Goal: Use online tool/utility: Utilize a website feature to perform a specific function

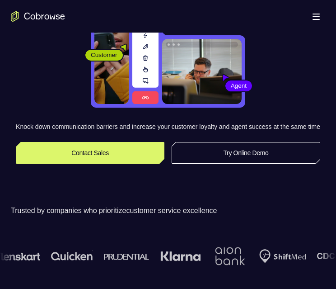
click at [236, 157] on link "Try Online Demo" at bounding box center [246, 153] width 149 height 22
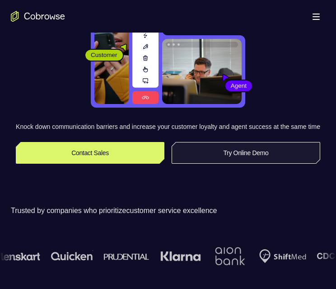
scroll to position [90, 0]
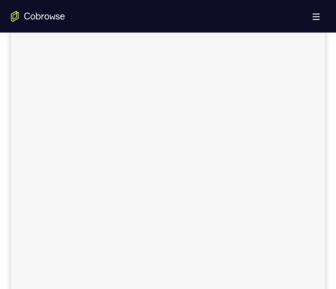
scroll to position [316, 0]
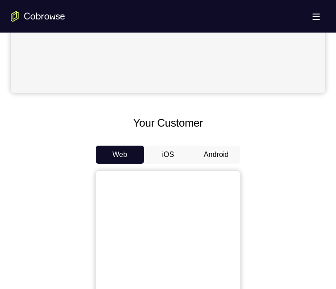
click at [214, 155] on button "Android" at bounding box center [216, 154] width 48 height 18
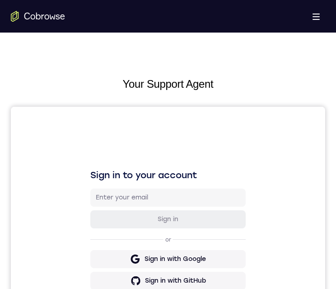
scroll to position [451, 0]
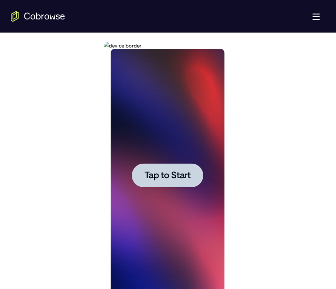
click at [161, 173] on span "Tap to Start" at bounding box center [167, 175] width 46 height 9
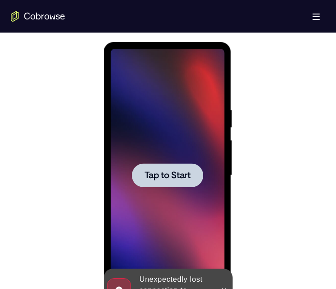
click at [169, 172] on span "Tap to Start" at bounding box center [167, 175] width 46 height 9
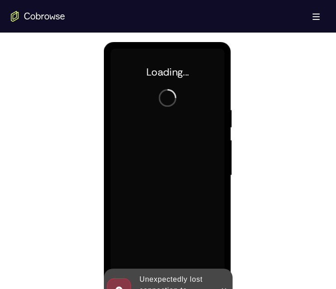
scroll to position [497, 0]
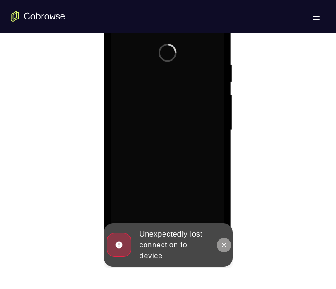
click at [219, 240] on button at bounding box center [223, 244] width 14 height 14
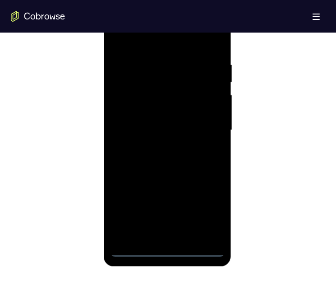
click at [165, 246] on div at bounding box center [167, 130] width 114 height 253
click at [134, 249] on div at bounding box center [167, 130] width 114 height 253
click at [199, 246] on div at bounding box center [167, 130] width 114 height 253
click at [165, 246] on div at bounding box center [167, 130] width 114 height 253
click at [166, 247] on div at bounding box center [167, 130] width 114 height 253
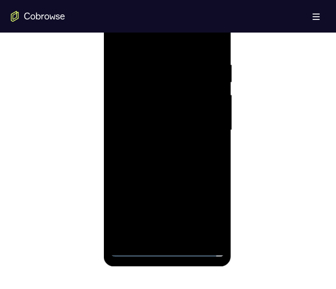
click at [157, 229] on div at bounding box center [167, 130] width 114 height 253
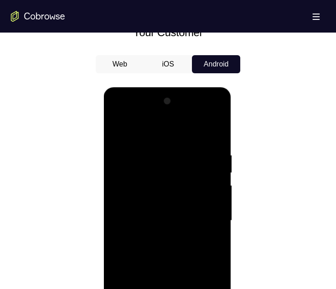
scroll to position [451, 0]
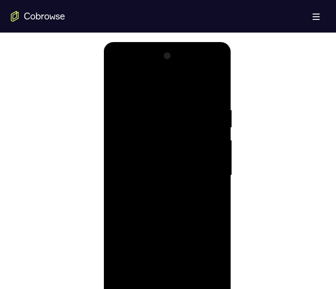
click at [214, 280] on div at bounding box center [167, 175] width 114 height 253
click at [157, 276] on div at bounding box center [167, 175] width 114 height 253
click at [211, 69] on div at bounding box center [167, 175] width 114 height 253
click at [167, 288] on div at bounding box center [167, 175] width 114 height 253
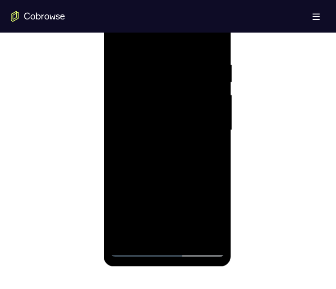
click at [205, 207] on div at bounding box center [167, 130] width 114 height 253
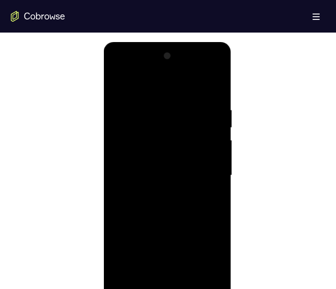
click at [121, 66] on div at bounding box center [167, 175] width 114 height 253
click at [153, 121] on div at bounding box center [167, 175] width 114 height 253
click at [153, 119] on div at bounding box center [167, 175] width 114 height 253
click at [139, 255] on div at bounding box center [167, 175] width 114 height 253
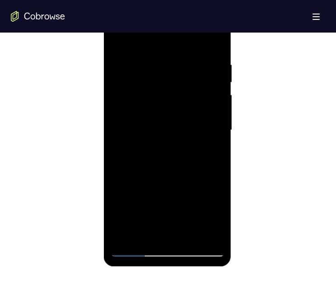
click at [166, 188] on div at bounding box center [167, 130] width 114 height 253
click at [143, 134] on div at bounding box center [167, 130] width 114 height 253
click at [207, 153] on div at bounding box center [167, 130] width 114 height 253
click at [127, 209] on div at bounding box center [167, 130] width 114 height 253
click at [159, 135] on div at bounding box center [167, 130] width 114 height 253
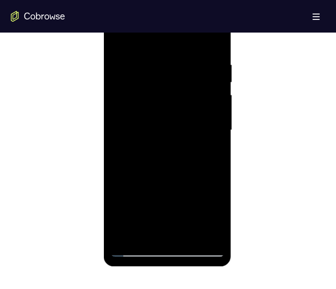
click at [125, 207] on div at bounding box center [167, 130] width 114 height 253
click at [151, 172] on div at bounding box center [167, 130] width 114 height 253
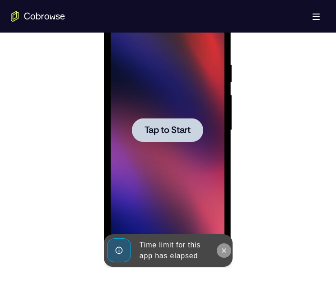
click at [220, 248] on icon at bounding box center [223, 250] width 7 height 7
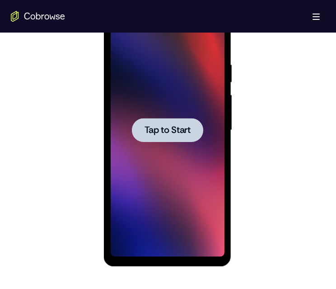
drag, startPoint x: 153, startPoint y: 128, endPoint x: 152, endPoint y: 132, distance: 4.6
click at [153, 130] on span "Tap to Start" at bounding box center [167, 130] width 46 height 9
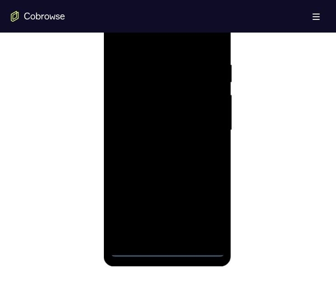
click at [163, 249] on div at bounding box center [167, 130] width 114 height 253
click at [166, 246] on div at bounding box center [167, 130] width 114 height 253
click at [202, 246] on div at bounding box center [167, 130] width 114 height 253
click at [167, 247] on div at bounding box center [167, 130] width 114 height 253
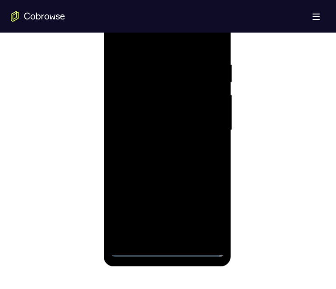
click at [209, 202] on div at bounding box center [167, 130] width 114 height 253
click at [206, 209] on div at bounding box center [167, 130] width 114 height 253
click at [141, 42] on div at bounding box center [167, 130] width 114 height 253
click at [148, 38] on div at bounding box center [167, 130] width 114 height 253
click at [116, 21] on div at bounding box center [167, 130] width 114 height 253
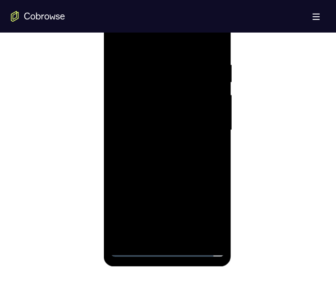
click at [206, 123] on div at bounding box center [167, 130] width 114 height 253
click at [168, 144] on div at bounding box center [167, 130] width 114 height 253
click at [155, 85] on div at bounding box center [167, 130] width 114 height 253
click at [149, 79] on div at bounding box center [167, 130] width 114 height 253
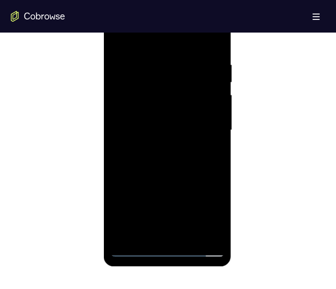
drag, startPoint x: 140, startPoint y: 81, endPoint x: 129, endPoint y: 84, distance: 11.2
click at [128, 84] on div at bounding box center [167, 130] width 114 height 253
click at [181, 116] on div at bounding box center [167, 130] width 114 height 253
click at [170, 146] on div at bounding box center [167, 130] width 114 height 253
click at [156, 79] on div at bounding box center [167, 130] width 114 height 253
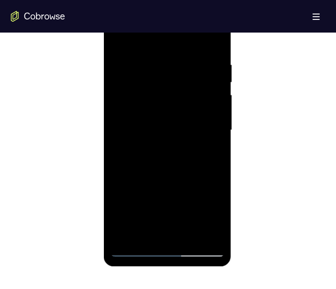
drag, startPoint x: 177, startPoint y: 101, endPoint x: 182, endPoint y: 98, distance: 5.3
click at [183, 98] on div at bounding box center [167, 130] width 114 height 253
click at [180, 99] on div at bounding box center [167, 130] width 114 height 253
click at [166, 117] on div at bounding box center [167, 130] width 114 height 253
click at [163, 124] on div at bounding box center [167, 130] width 114 height 253
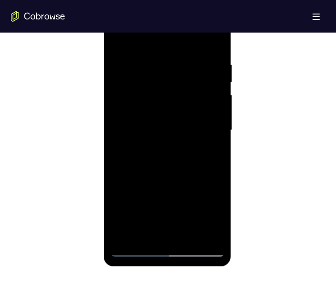
click at [161, 74] on div at bounding box center [167, 130] width 114 height 253
click at [158, 86] on div at bounding box center [167, 130] width 114 height 253
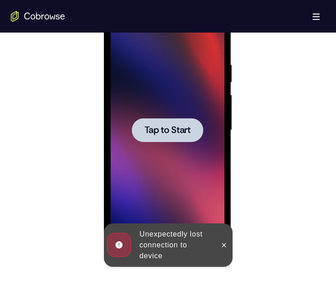
click at [172, 126] on span "Tap to Start" at bounding box center [167, 130] width 46 height 9
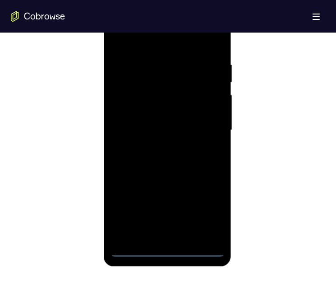
scroll to position [451, 0]
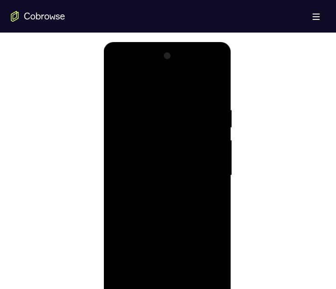
click at [166, 288] on div at bounding box center [167, 175] width 114 height 253
click at [168, 288] on div at bounding box center [167, 175] width 114 height 253
click at [166, 288] on div at bounding box center [167, 175] width 114 height 253
click at [165, 288] on div at bounding box center [167, 175] width 114 height 253
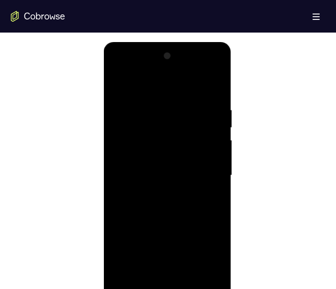
click at [168, 288] on div at bounding box center [167, 175] width 114 height 253
click at [202, 288] on div at bounding box center [167, 175] width 114 height 253
click at [165, 288] on div at bounding box center [167, 175] width 114 height 253
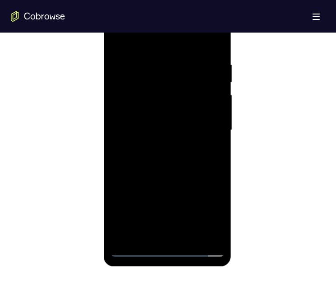
click at [170, 244] on div at bounding box center [167, 130] width 114 height 253
click at [164, 243] on div at bounding box center [167, 130] width 114 height 253
click at [163, 243] on div at bounding box center [167, 130] width 114 height 253
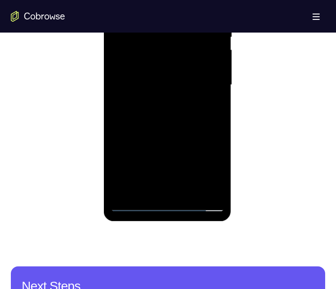
click at [201, 200] on div at bounding box center [167, 84] width 114 height 253
click at [199, 200] on div at bounding box center [167, 84] width 114 height 253
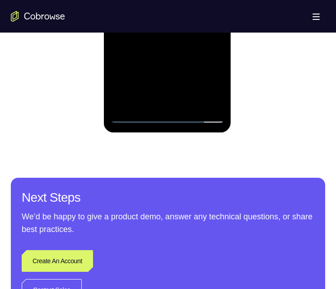
scroll to position [405, 0]
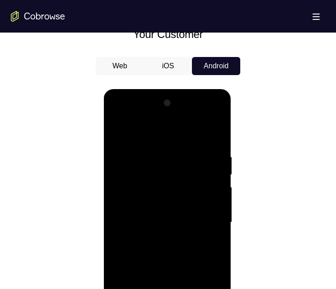
drag, startPoint x: 112, startPoint y: 63, endPoint x: 23, endPoint y: 5, distance: 105.9
click at [112, 63] on button "Web" at bounding box center [120, 66] width 48 height 18
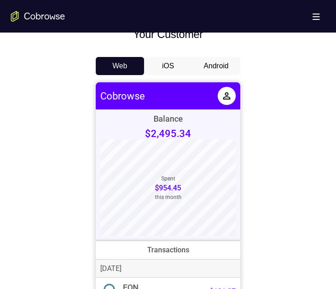
click at [218, 63] on button "Android" at bounding box center [216, 66] width 48 height 18
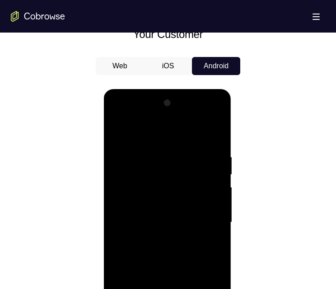
scroll to position [540, 0]
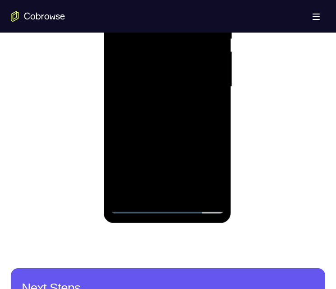
click at [169, 204] on div at bounding box center [167, 86] width 114 height 253
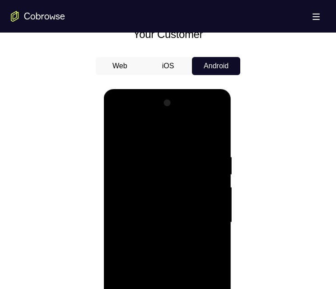
click at [205, 288] on div at bounding box center [167, 222] width 114 height 253
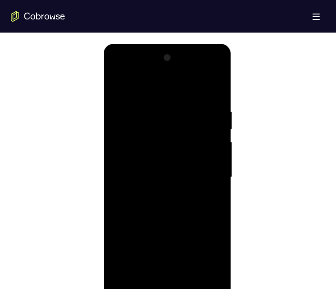
click at [155, 84] on div at bounding box center [167, 177] width 114 height 253
click at [160, 125] on div at bounding box center [167, 177] width 114 height 253
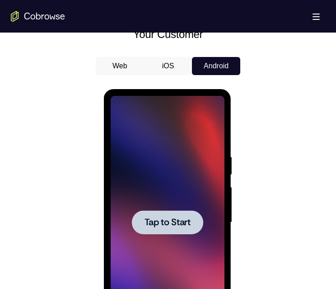
click at [177, 217] on button "Tap to Start" at bounding box center [166, 222] width 71 height 24
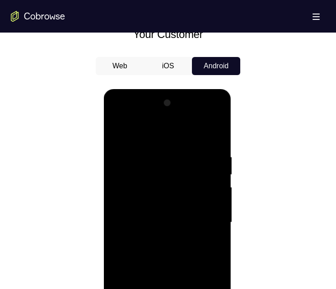
scroll to position [495, 0]
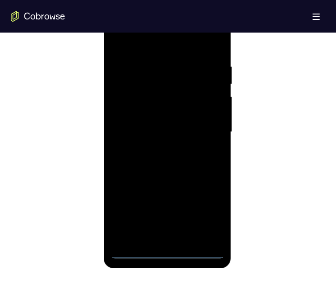
click at [165, 249] on div at bounding box center [167, 131] width 114 height 253
click at [208, 207] on div at bounding box center [167, 131] width 114 height 253
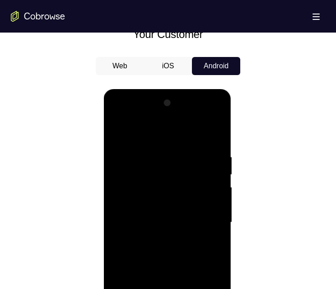
click at [140, 134] on div at bounding box center [167, 222] width 114 height 253
click at [206, 215] on div at bounding box center [167, 222] width 114 height 253
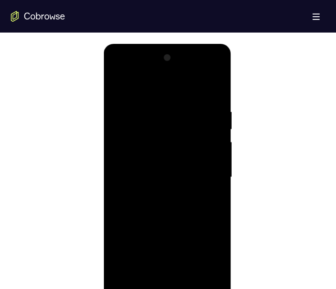
click at [166, 191] on div at bounding box center [167, 177] width 114 height 253
click at [159, 166] on div at bounding box center [167, 177] width 114 height 253
click at [151, 158] on div at bounding box center [167, 177] width 114 height 253
click at [163, 189] on div at bounding box center [167, 177] width 114 height 253
click at [147, 130] on div at bounding box center [167, 177] width 114 height 253
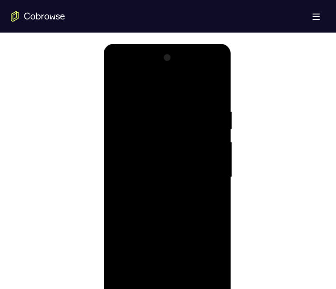
click at [172, 168] on div at bounding box center [167, 177] width 114 height 253
click at [172, 172] on div at bounding box center [167, 177] width 114 height 253
click at [164, 163] on div at bounding box center [167, 177] width 114 height 253
drag, startPoint x: 165, startPoint y: 182, endPoint x: 172, endPoint y: 191, distance: 11.3
click at [172, 191] on div at bounding box center [167, 177] width 114 height 253
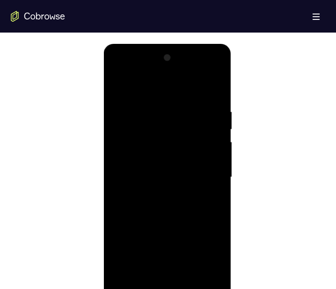
click at [163, 179] on div at bounding box center [167, 177] width 114 height 253
click at [208, 83] on div at bounding box center [167, 177] width 114 height 253
click at [178, 200] on div at bounding box center [167, 177] width 114 height 253
click at [168, 135] on div at bounding box center [167, 177] width 114 height 253
click at [211, 163] on div at bounding box center [167, 177] width 114 height 253
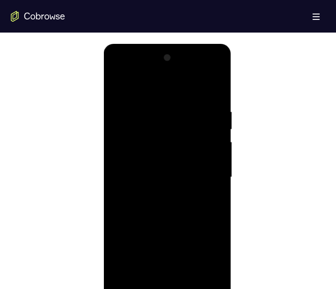
click at [170, 274] on div at bounding box center [167, 177] width 114 height 253
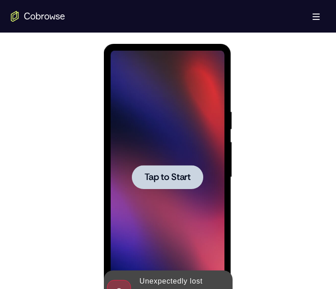
click at [173, 183] on button "Tap to Start" at bounding box center [166, 177] width 71 height 24
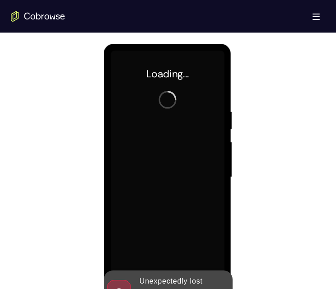
scroll to position [540, 0]
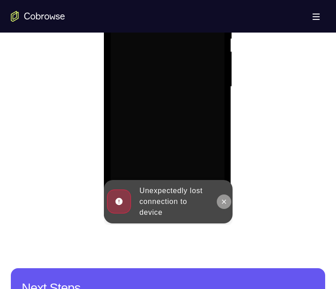
click at [223, 197] on button at bounding box center [223, 201] width 14 height 14
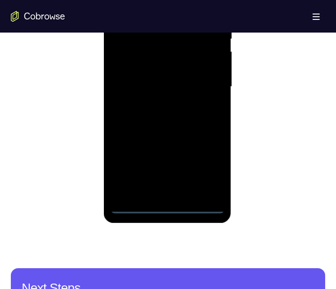
click at [166, 202] on div at bounding box center [167, 86] width 114 height 253
click at [166, 204] on div at bounding box center [167, 86] width 114 height 253
click at [205, 165] on div at bounding box center [167, 86] width 114 height 253
click at [158, 0] on div at bounding box center [167, 86] width 114 height 253
click at [207, 83] on div at bounding box center [167, 86] width 114 height 253
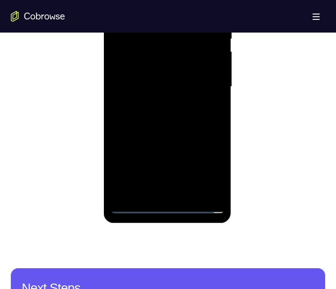
click at [116, 0] on div at bounding box center [167, 86] width 114 height 253
click at [216, 0] on div at bounding box center [167, 86] width 114 height 253
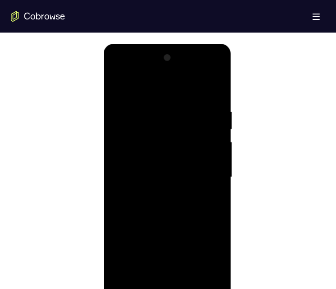
click at [265, 98] on div at bounding box center [168, 176] width 314 height 278
click at [131, 90] on div at bounding box center [167, 177] width 114 height 253
drag, startPoint x: 125, startPoint y: 208, endPoint x: 262, endPoint y: 219, distance: 137.7
click at [262, 219] on div at bounding box center [168, 176] width 314 height 278
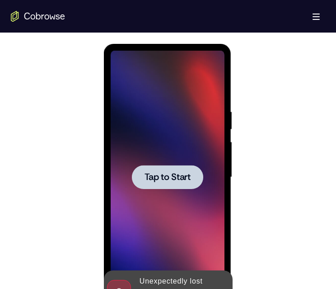
click at [161, 174] on span "Tap to Start" at bounding box center [167, 176] width 46 height 9
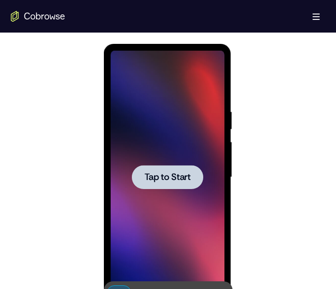
click at [172, 181] on span "Tap to Start" at bounding box center [167, 176] width 46 height 9
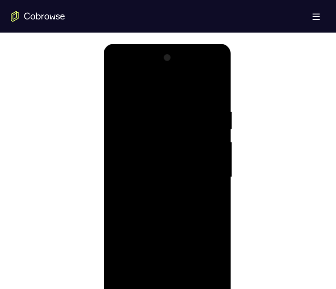
click at [167, 288] on div at bounding box center [167, 177] width 114 height 253
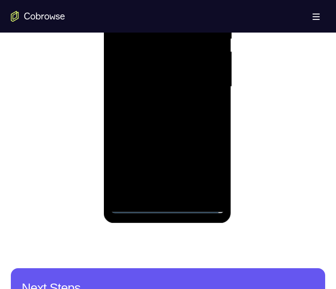
click at [206, 161] on div at bounding box center [167, 86] width 114 height 253
click at [149, 0] on div at bounding box center [167, 86] width 114 height 253
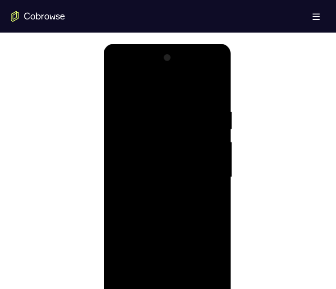
click at [149, 124] on div at bounding box center [167, 177] width 114 height 253
click at [137, 256] on div at bounding box center [167, 177] width 114 height 253
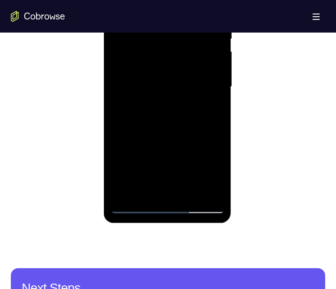
click at [168, 145] on div at bounding box center [167, 86] width 114 height 253
click at [160, 83] on div at bounding box center [167, 86] width 114 height 253
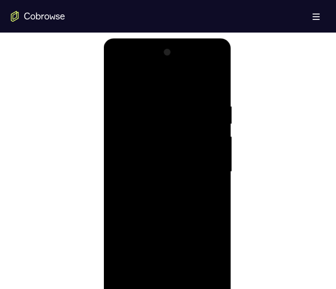
scroll to position [450, 0]
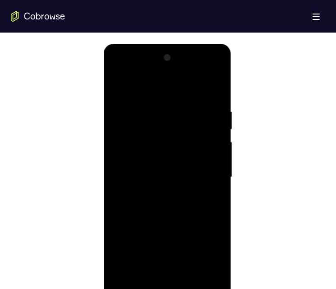
click at [203, 85] on div at bounding box center [167, 177] width 114 height 253
click at [206, 86] on div at bounding box center [167, 177] width 114 height 253
click at [166, 215] on div at bounding box center [167, 177] width 114 height 253
click at [203, 201] on div at bounding box center [167, 177] width 114 height 253
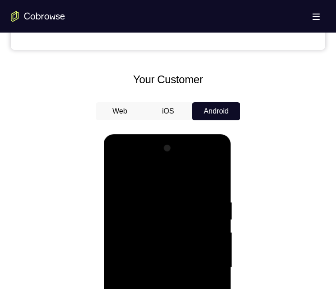
scroll to position [585, 0]
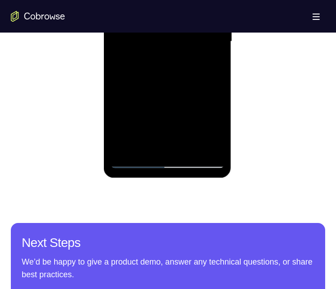
click at [167, 155] on div at bounding box center [167, 41] width 114 height 253
click at [166, 160] on div at bounding box center [167, 41] width 114 height 253
click at [204, 118] on div at bounding box center [167, 41] width 114 height 253
click at [135, 157] on div at bounding box center [167, 41] width 114 height 253
click at [135, 156] on div at bounding box center [167, 41] width 114 height 253
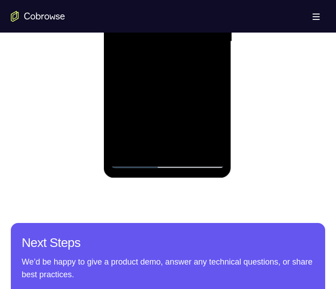
click at [132, 157] on div at bounding box center [167, 41] width 114 height 253
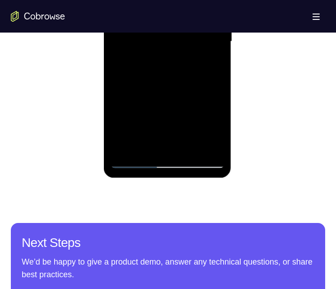
click at [132, 157] on div at bounding box center [167, 41] width 114 height 253
click at [134, 158] on div at bounding box center [167, 41] width 114 height 253
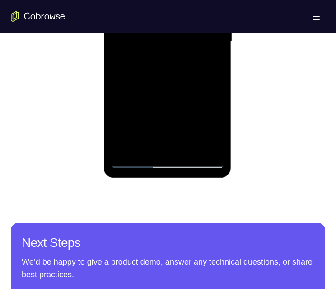
click at [210, 144] on div at bounding box center [167, 41] width 114 height 253
click at [214, 44] on div at bounding box center [167, 41] width 114 height 253
click at [129, 58] on div at bounding box center [167, 41] width 114 height 253
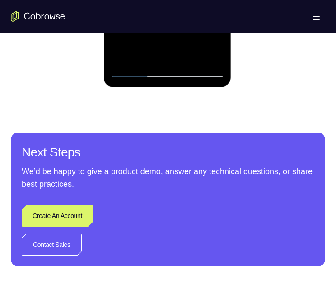
scroll to position [630, 0]
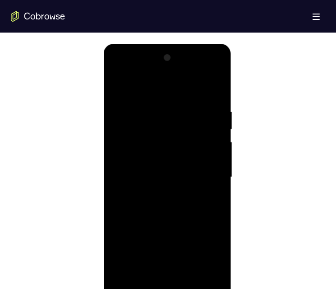
scroll to position [495, 0]
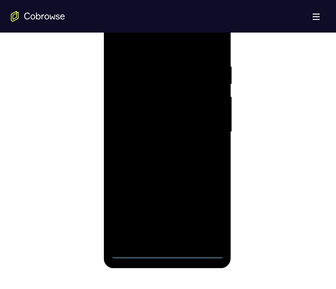
click at [166, 247] on div at bounding box center [167, 131] width 114 height 253
click at [167, 245] on div at bounding box center [167, 131] width 114 height 253
click at [164, 247] on div at bounding box center [167, 131] width 114 height 253
drag, startPoint x: 164, startPoint y: 247, endPoint x: 159, endPoint y: 256, distance: 10.3
click at [159, 256] on div at bounding box center [167, 131] width 114 height 253
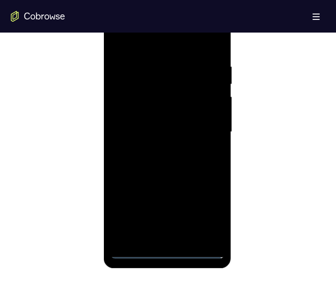
click at [165, 247] on div at bounding box center [167, 131] width 114 height 253
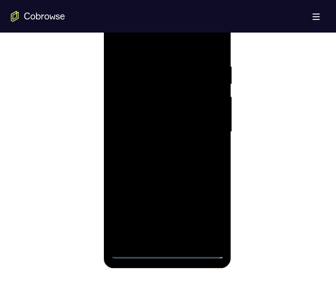
click at [165, 247] on div at bounding box center [167, 131] width 114 height 253
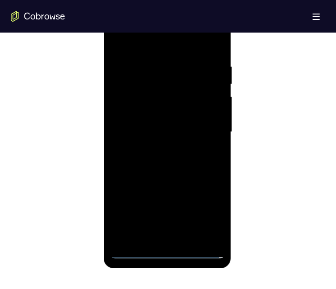
drag, startPoint x: 165, startPoint y: 247, endPoint x: 176, endPoint y: 268, distance: 23.2
click at [177, 268] on div at bounding box center [167, 134] width 129 height 271
click at [166, 247] on div at bounding box center [167, 131] width 114 height 253
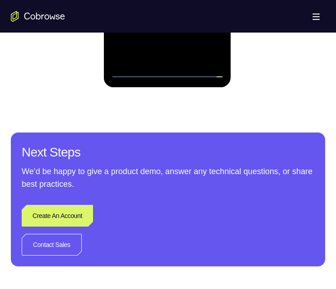
scroll to position [540, 0]
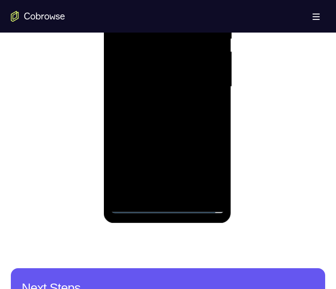
click at [169, 202] on div at bounding box center [167, 86] width 114 height 253
click at [199, 202] on div at bounding box center [167, 86] width 114 height 253
click at [166, 202] on div at bounding box center [167, 86] width 114 height 253
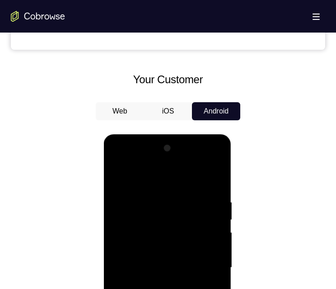
click at [128, 115] on button "Web" at bounding box center [120, 111] width 48 height 18
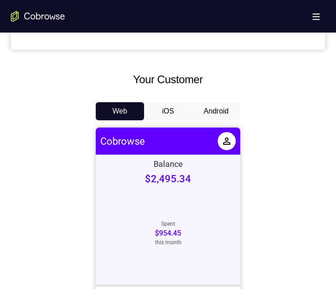
click at [164, 114] on button "iOS" at bounding box center [168, 111] width 48 height 18
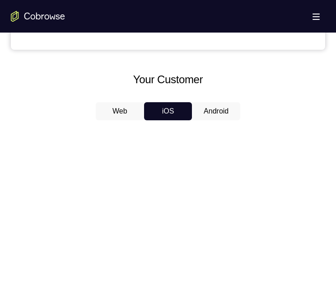
click at [214, 112] on button "Android" at bounding box center [216, 111] width 48 height 18
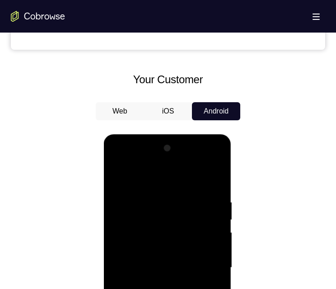
scroll to position [540, 0]
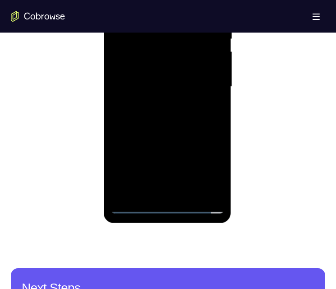
click at [168, 200] on div at bounding box center [167, 86] width 114 height 253
click at [168, 204] on div at bounding box center [167, 86] width 114 height 253
click at [205, 163] on div at bounding box center [167, 86] width 114 height 253
drag, startPoint x: 151, startPoint y: -4, endPoint x: 200, endPoint y: 61, distance: 81.3
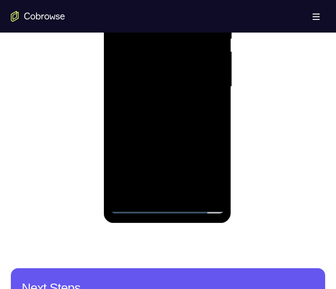
click at [151, 0] on div at bounding box center [167, 86] width 114 height 253
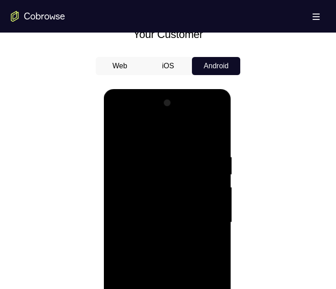
click at [130, 194] on div at bounding box center [167, 222] width 114 height 253
click at [134, 217] on div at bounding box center [167, 222] width 114 height 253
click at [158, 224] on div at bounding box center [167, 222] width 114 height 253
click at [206, 129] on div at bounding box center [167, 222] width 114 height 253
click at [210, 129] on div at bounding box center [167, 222] width 114 height 253
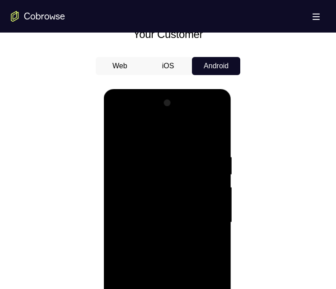
click at [171, 242] on div at bounding box center [167, 222] width 114 height 253
click at [165, 225] on div at bounding box center [167, 222] width 114 height 253
click at [165, 224] on div at bounding box center [167, 222] width 114 height 253
click at [172, 242] on div at bounding box center [167, 222] width 114 height 253
click at [165, 245] on div at bounding box center [167, 222] width 114 height 253
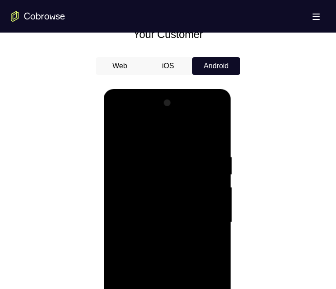
click at [175, 187] on div at bounding box center [167, 222] width 114 height 253
click at [212, 187] on div at bounding box center [167, 222] width 114 height 253
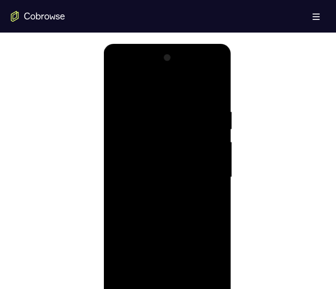
click at [181, 190] on div at bounding box center [167, 177] width 114 height 253
click at [210, 110] on div at bounding box center [167, 177] width 114 height 253
click at [205, 109] on div at bounding box center [167, 177] width 114 height 253
click at [166, 222] on div at bounding box center [167, 177] width 114 height 253
click at [167, 225] on div at bounding box center [167, 177] width 114 height 253
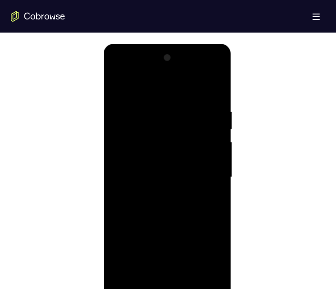
click at [164, 225] on div at bounding box center [167, 177] width 114 height 253
click at [205, 81] on div at bounding box center [167, 177] width 114 height 253
click at [208, 85] on div at bounding box center [167, 177] width 114 height 253
click at [114, 81] on div at bounding box center [167, 177] width 114 height 253
click at [171, 209] on div at bounding box center [167, 177] width 114 height 253
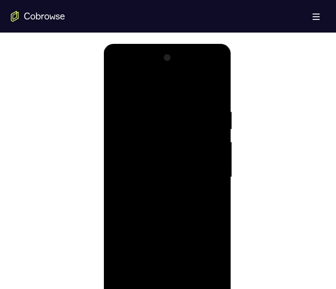
click at [173, 194] on div at bounding box center [167, 177] width 114 height 253
click at [169, 224] on div at bounding box center [167, 177] width 114 height 253
click at [161, 170] on div at bounding box center [167, 177] width 114 height 253
click at [116, 85] on div at bounding box center [167, 177] width 114 height 253
click at [172, 223] on div at bounding box center [167, 177] width 114 height 253
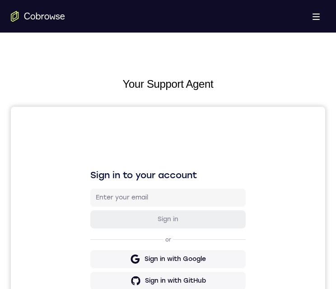
scroll to position [361, 0]
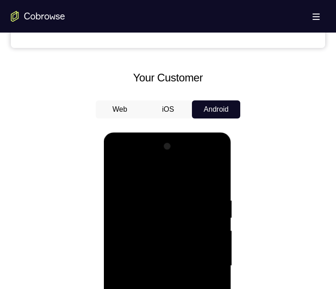
click at [163, 209] on div at bounding box center [167, 265] width 114 height 253
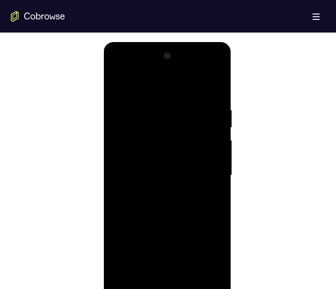
scroll to position [497, 0]
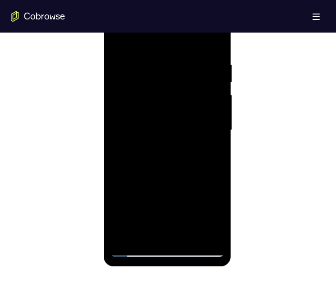
click at [117, 34] on div at bounding box center [167, 130] width 114 height 253
